Goal: Task Accomplishment & Management: Complete application form

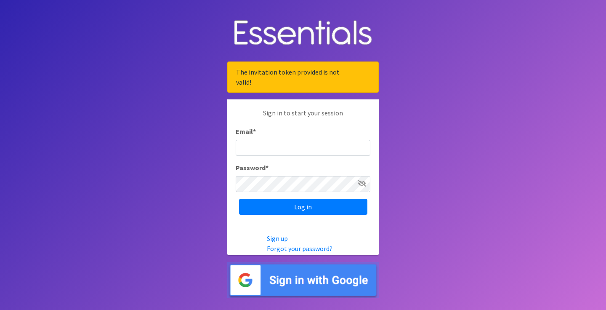
click at [276, 146] on input "Email *" at bounding box center [303, 148] width 135 height 16
click at [286, 148] on input "Email *" at bounding box center [303, 148] width 135 height 16
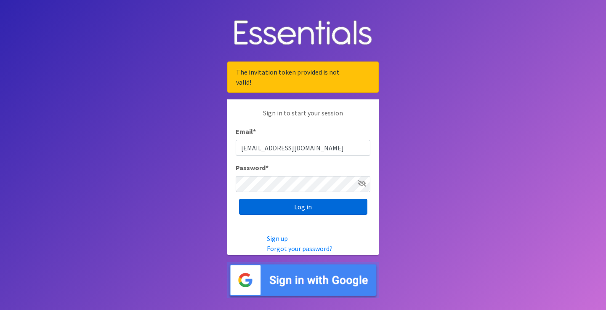
type input "[EMAIL_ADDRESS][DOMAIN_NAME]"
click at [289, 210] on input "Log in" at bounding box center [303, 207] width 128 height 16
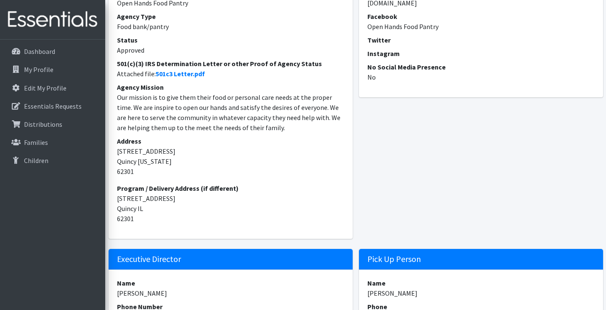
scroll to position [130, 0]
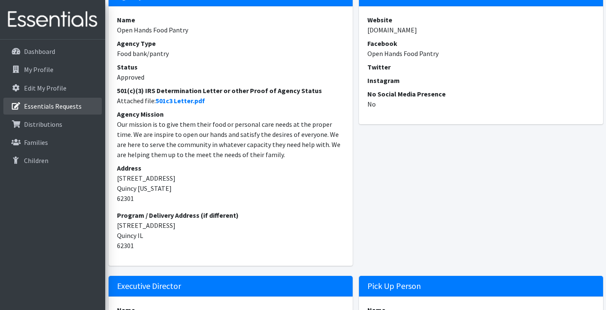
click at [66, 106] on p "Essentials Requests" at bounding box center [53, 106] width 58 height 8
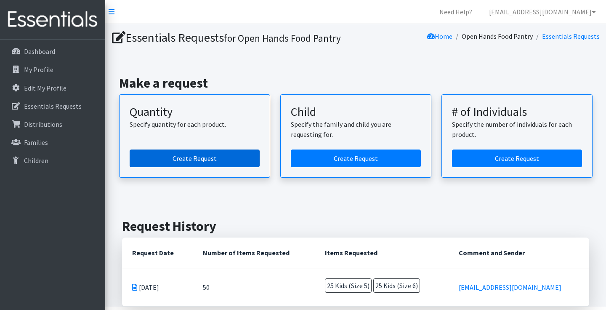
click at [201, 155] on link "Create Request" at bounding box center [195, 158] width 130 height 18
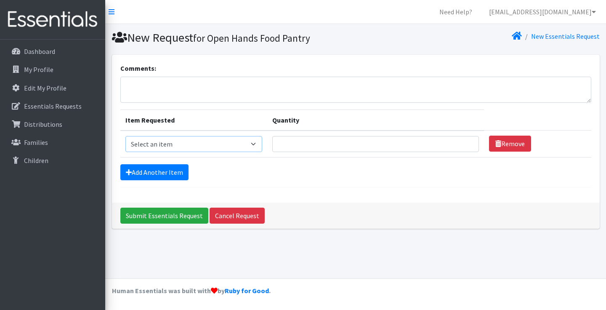
click at [262, 144] on select "Select an item Kids (Newborn) Kids (Size 1) Kids (Size 2) Kids (Size 3) Kids (S…" at bounding box center [193, 144] width 137 height 16
select select "3483"
click at [385, 143] on input "Quantity" at bounding box center [375, 144] width 207 height 16
click at [459, 141] on input "1" at bounding box center [375, 144] width 207 height 16
type input "2"
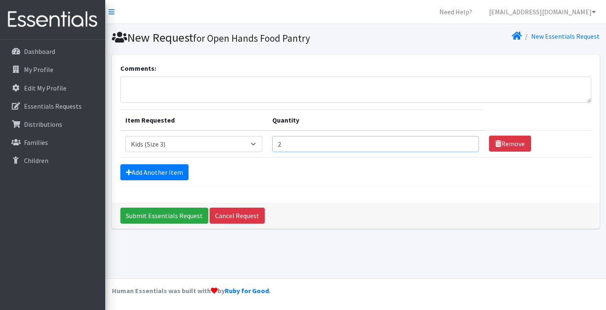
click at [459, 141] on input "2" at bounding box center [375, 144] width 207 height 16
type input "5"
type input "100"
click at [179, 173] on link "Add Another Item" at bounding box center [154, 172] width 68 height 16
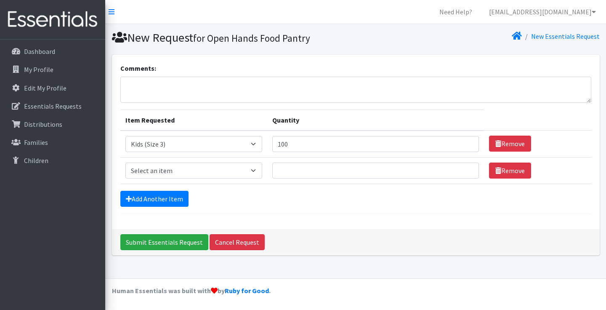
click at [262, 173] on select "Select an item Kids (Newborn) Kids (Size 1) Kids (Size 2) Kids (Size 3) Kids (S…" at bounding box center [193, 170] width 137 height 16
select select "3485"
click at [453, 172] on input "Quantity" at bounding box center [375, 170] width 207 height 16
click at [457, 170] on input "1" at bounding box center [375, 170] width 207 height 16
click at [457, 170] on input "2" at bounding box center [375, 170] width 207 height 16
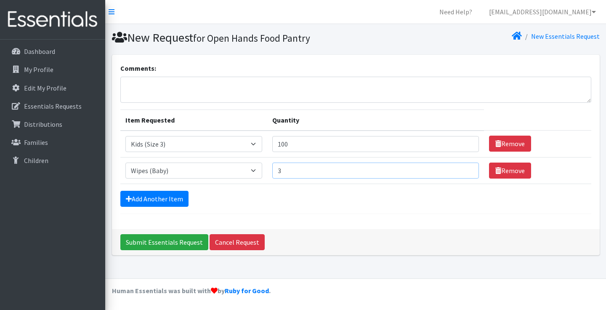
type input "3"
click at [457, 170] on input "3" at bounding box center [375, 170] width 207 height 16
type input "1"
type input "180"
click at [183, 198] on link "Add Another Item" at bounding box center [154, 199] width 68 height 16
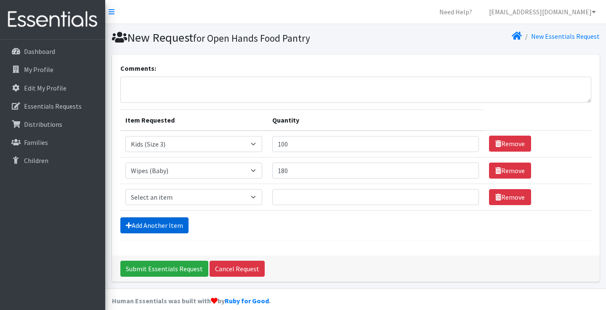
scroll to position [10, 0]
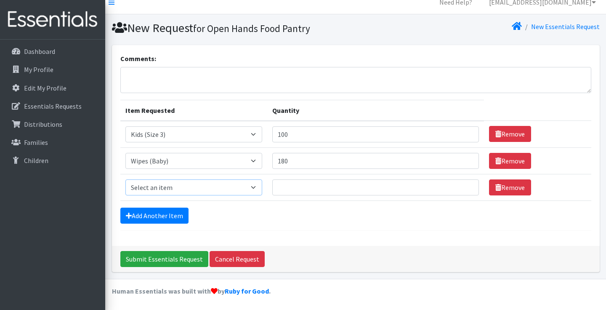
click at [260, 188] on select "Select an item Kids (Newborn) Kids (Size 1) Kids (Size 2) Kids (Size 3) Kids (S…" at bounding box center [193, 187] width 137 height 16
select select "3487"
click at [369, 187] on input "Quantity" at bounding box center [375, 187] width 207 height 16
type input "100"
click at [179, 215] on link "Add Another Item" at bounding box center [154, 215] width 68 height 16
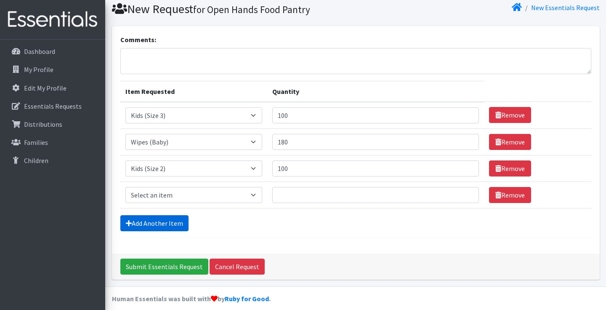
scroll to position [36, 0]
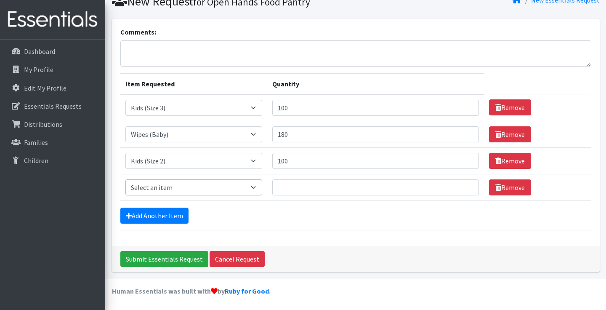
click at [177, 186] on select "Select an item Kids (Newborn) Kids (Size 1) Kids (Size 2) Kids (Size 3) Kids (S…" at bounding box center [193, 187] width 137 height 16
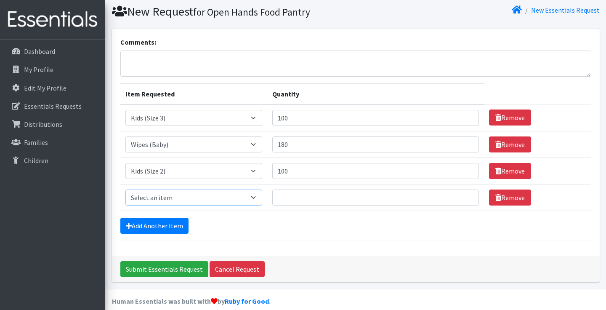
scroll to position [29, 0]
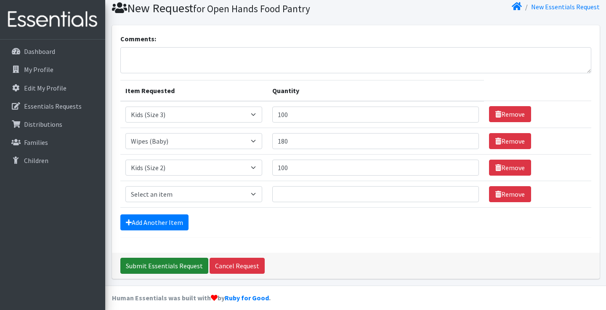
click at [168, 264] on input "Submit Essentials Request" at bounding box center [164, 265] width 88 height 16
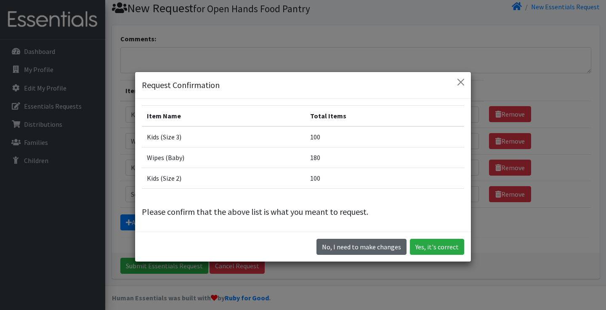
click at [358, 250] on button "No, I need to make changes" at bounding box center [361, 247] width 90 height 16
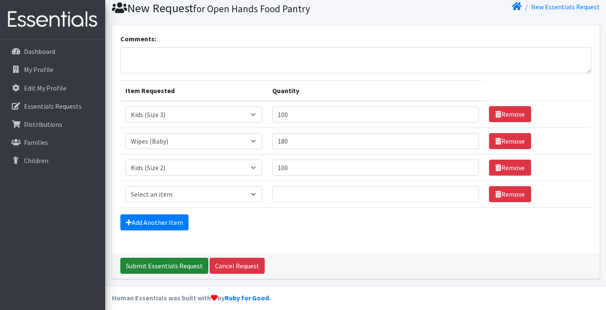
click at [189, 262] on input "Submit Essentials Request" at bounding box center [164, 265] width 88 height 16
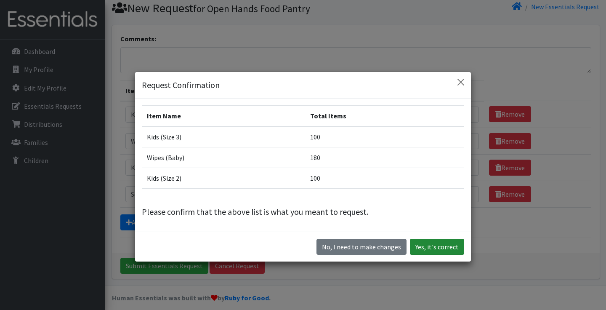
click at [439, 249] on button "Yes, it's correct" at bounding box center [437, 247] width 54 height 16
